Goal: Task Accomplishment & Management: Manage account settings

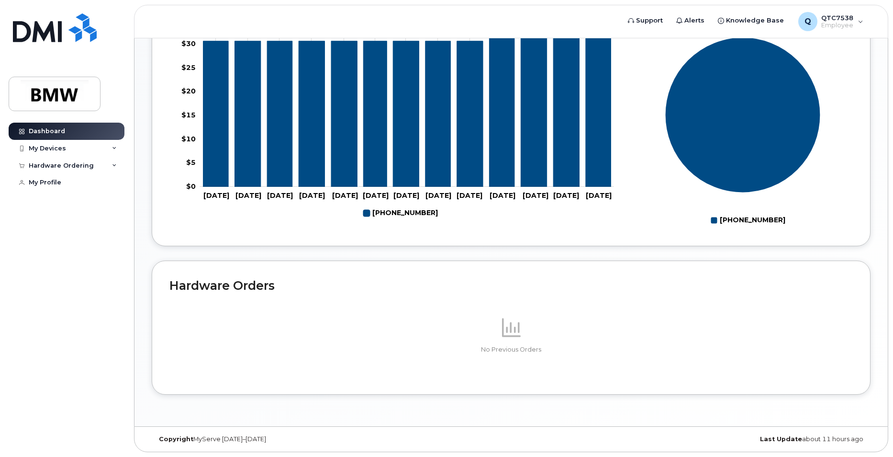
scroll to position [26, 0]
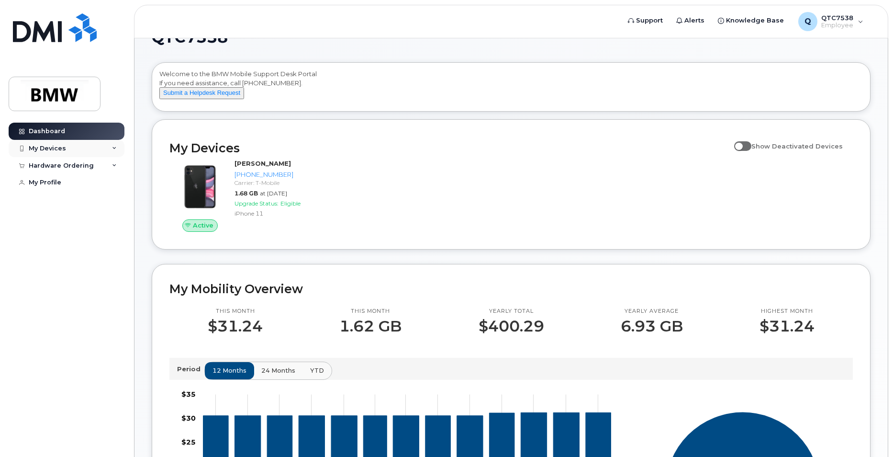
click at [85, 145] on div "My Devices" at bounding box center [67, 148] width 116 height 17
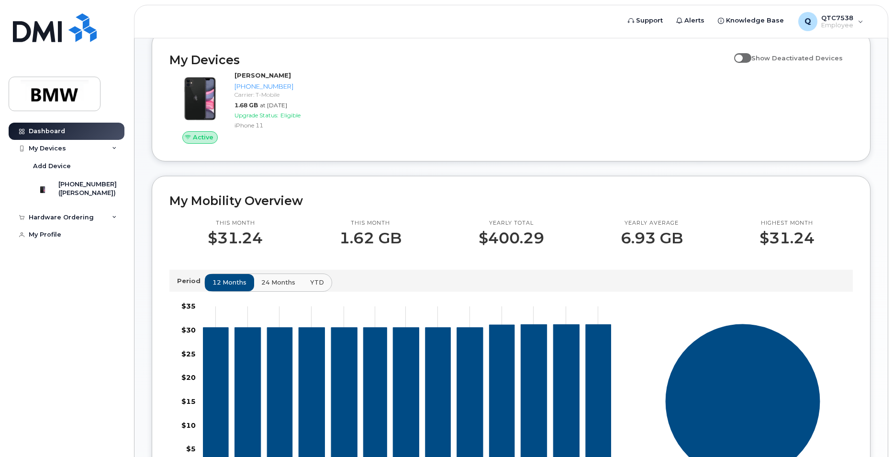
scroll to position [217, 0]
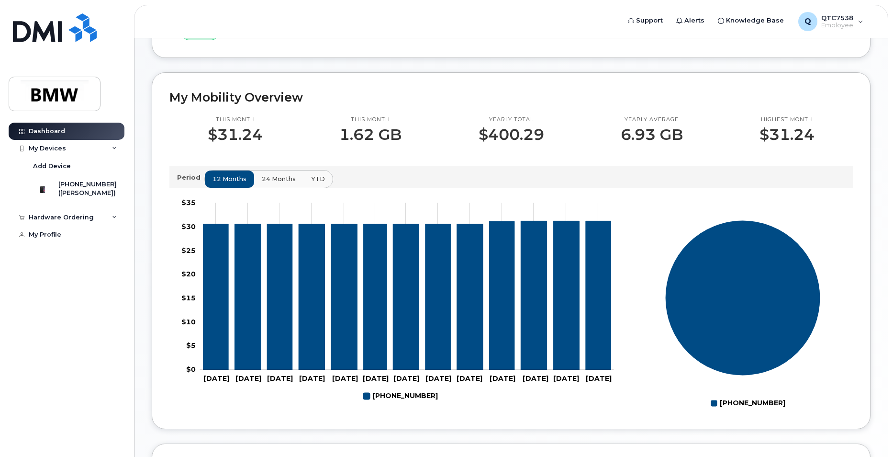
click at [281, 183] on span "24 months" at bounding box center [279, 178] width 34 height 9
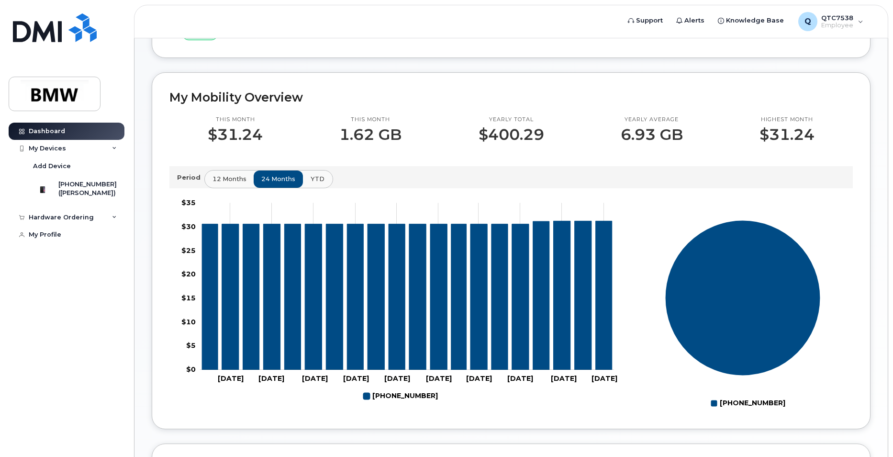
click at [324, 188] on button "YTD" at bounding box center [317, 178] width 30 height 17
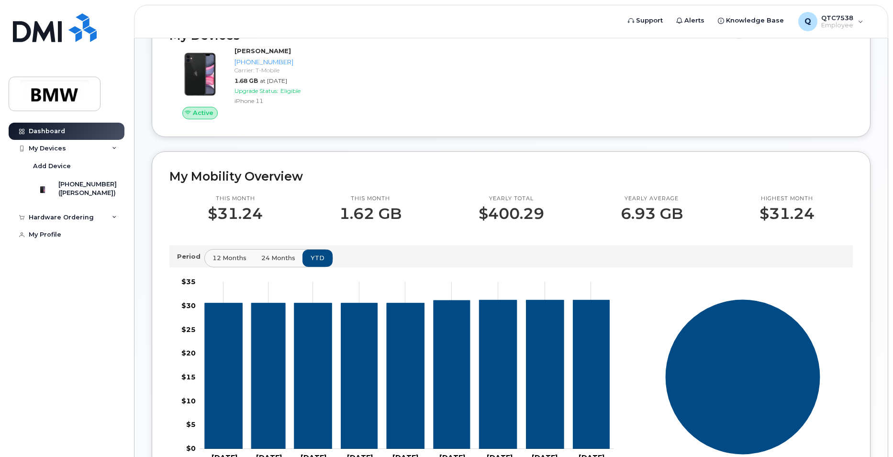
scroll to position [48, 0]
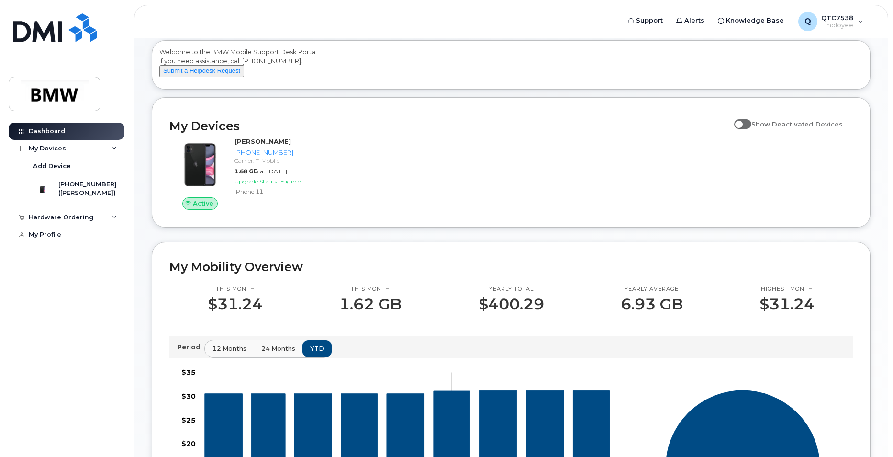
click at [228, 358] on div "12 months 24 months YTD" at bounding box center [268, 348] width 128 height 18
click at [232, 353] on span "12 months" at bounding box center [230, 348] width 34 height 9
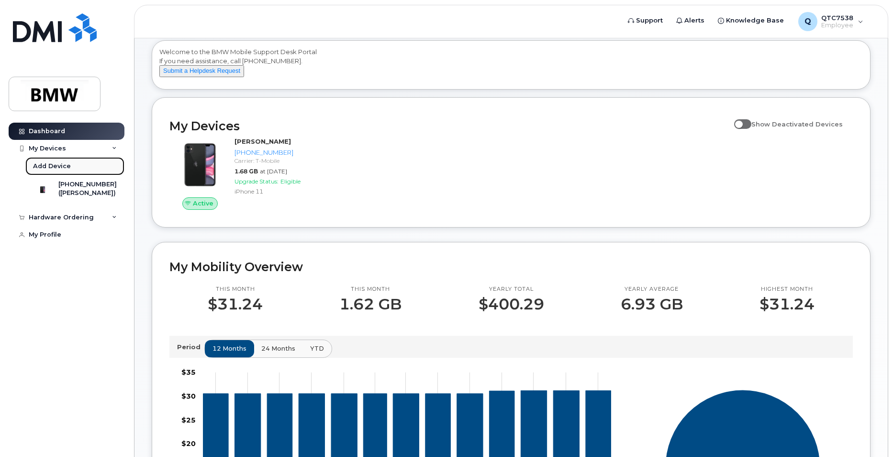
click at [78, 168] on link "Add Device" at bounding box center [74, 166] width 99 height 18
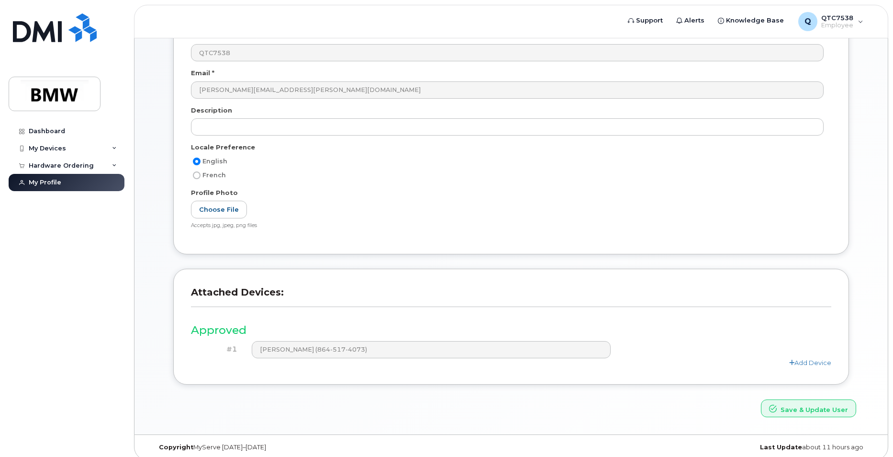
scroll to position [112, 0]
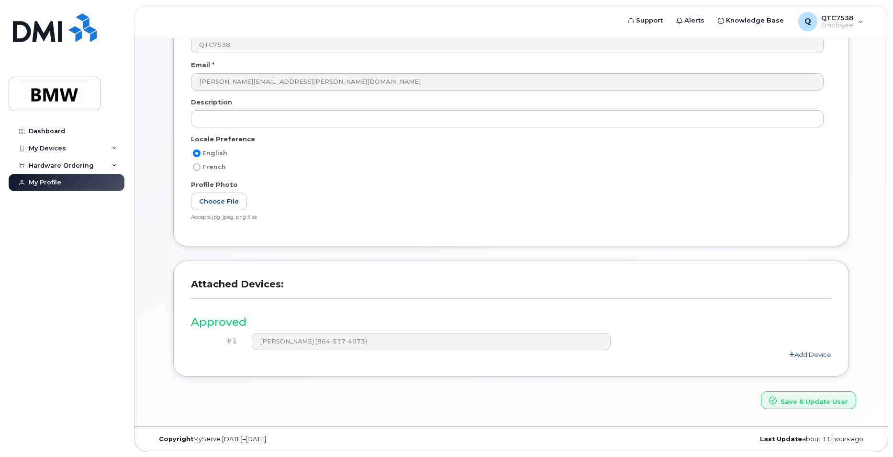
click at [807, 355] on link "Add Device" at bounding box center [810, 354] width 42 height 8
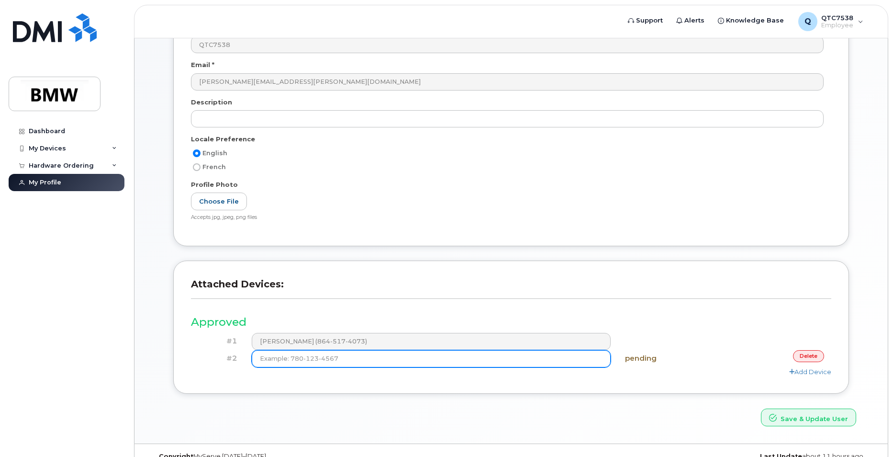
click at [291, 359] on input at bounding box center [431, 358] width 359 height 17
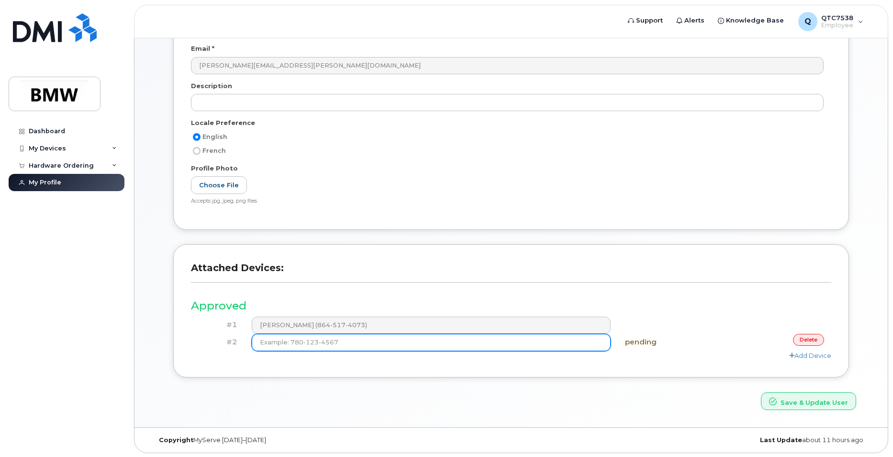
scroll to position [129, 0]
click at [379, 344] on input at bounding box center [431, 341] width 359 height 17
type input "(1"
type input "(864) 776-2822"
click at [761, 391] on button "Save & Update User" at bounding box center [808, 400] width 95 height 18
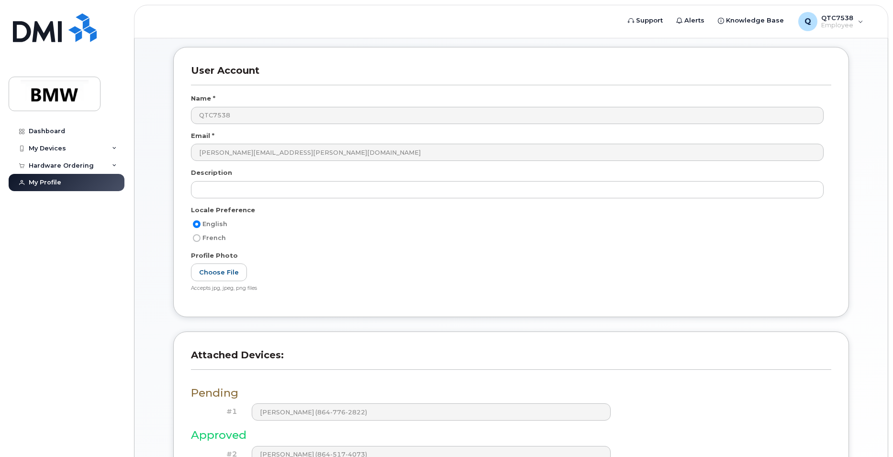
scroll to position [195, 0]
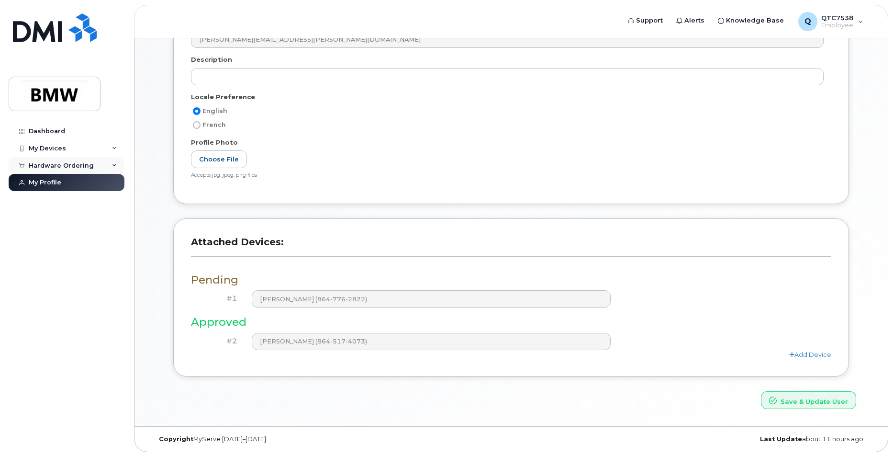
click at [89, 168] on div "Hardware Ordering" at bounding box center [61, 166] width 65 height 8
